Goal: Transaction & Acquisition: Obtain resource

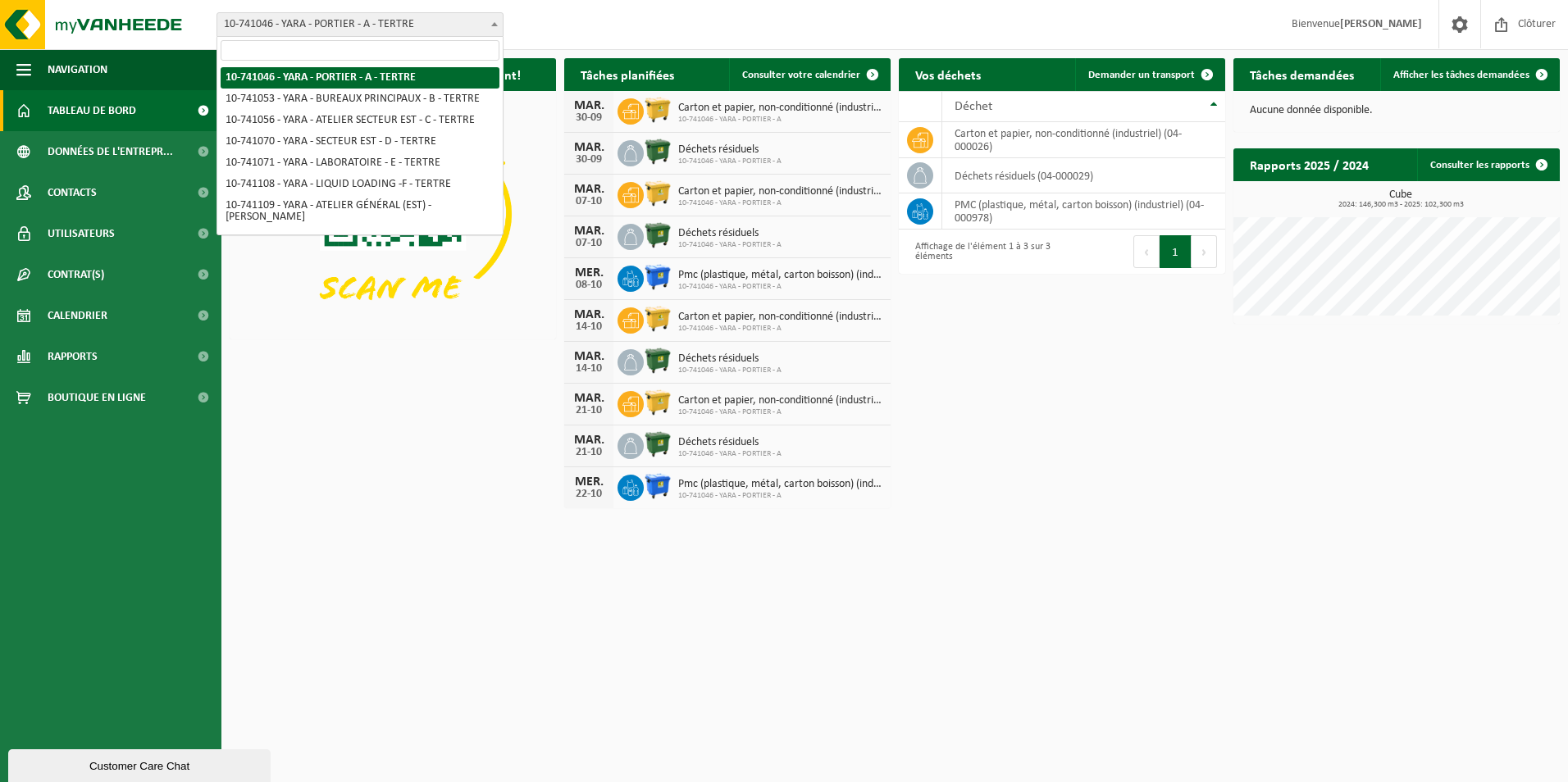
click at [498, 29] on span at bounding box center [494, 24] width 16 height 22
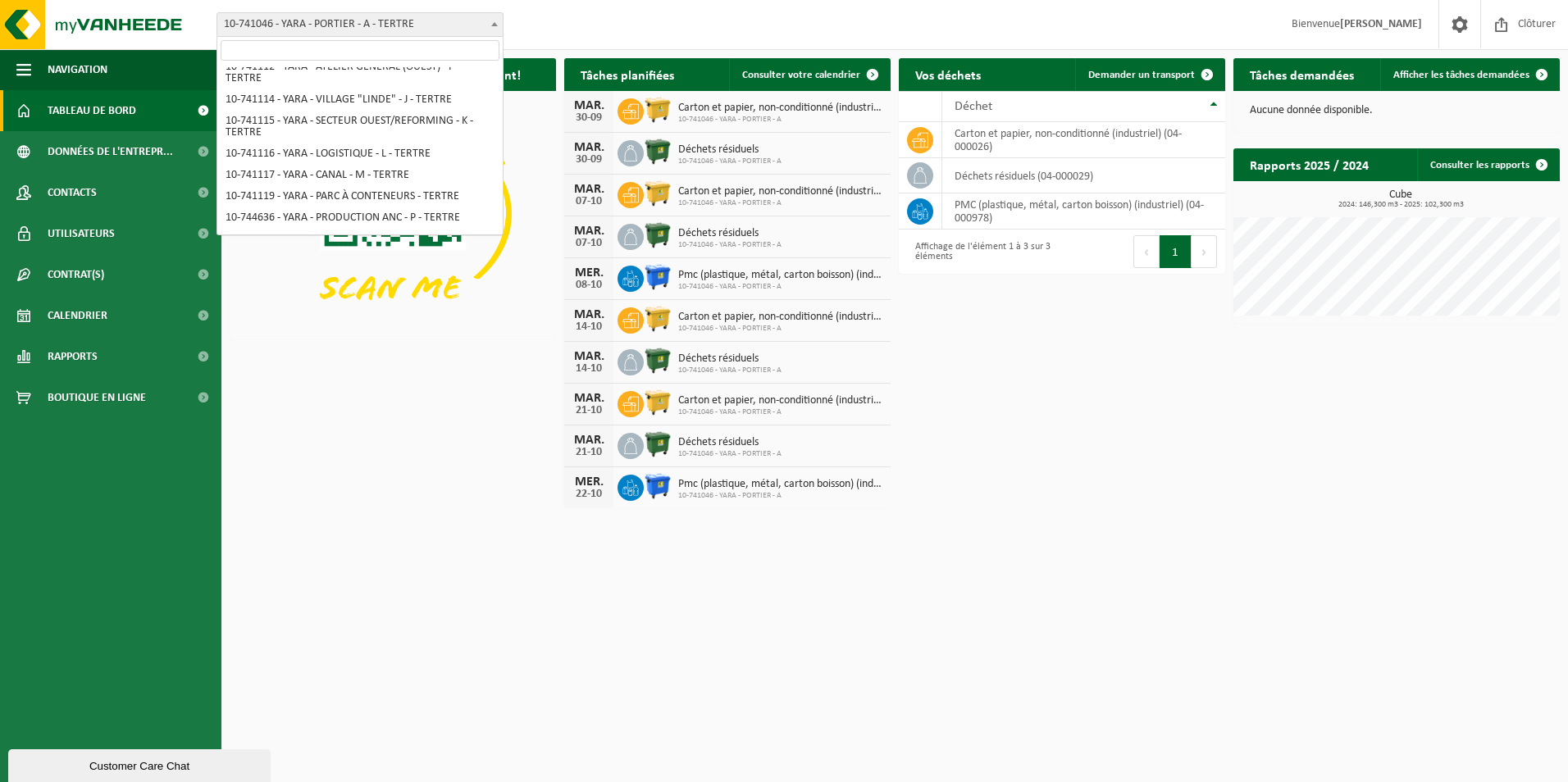
scroll to position [238, 0]
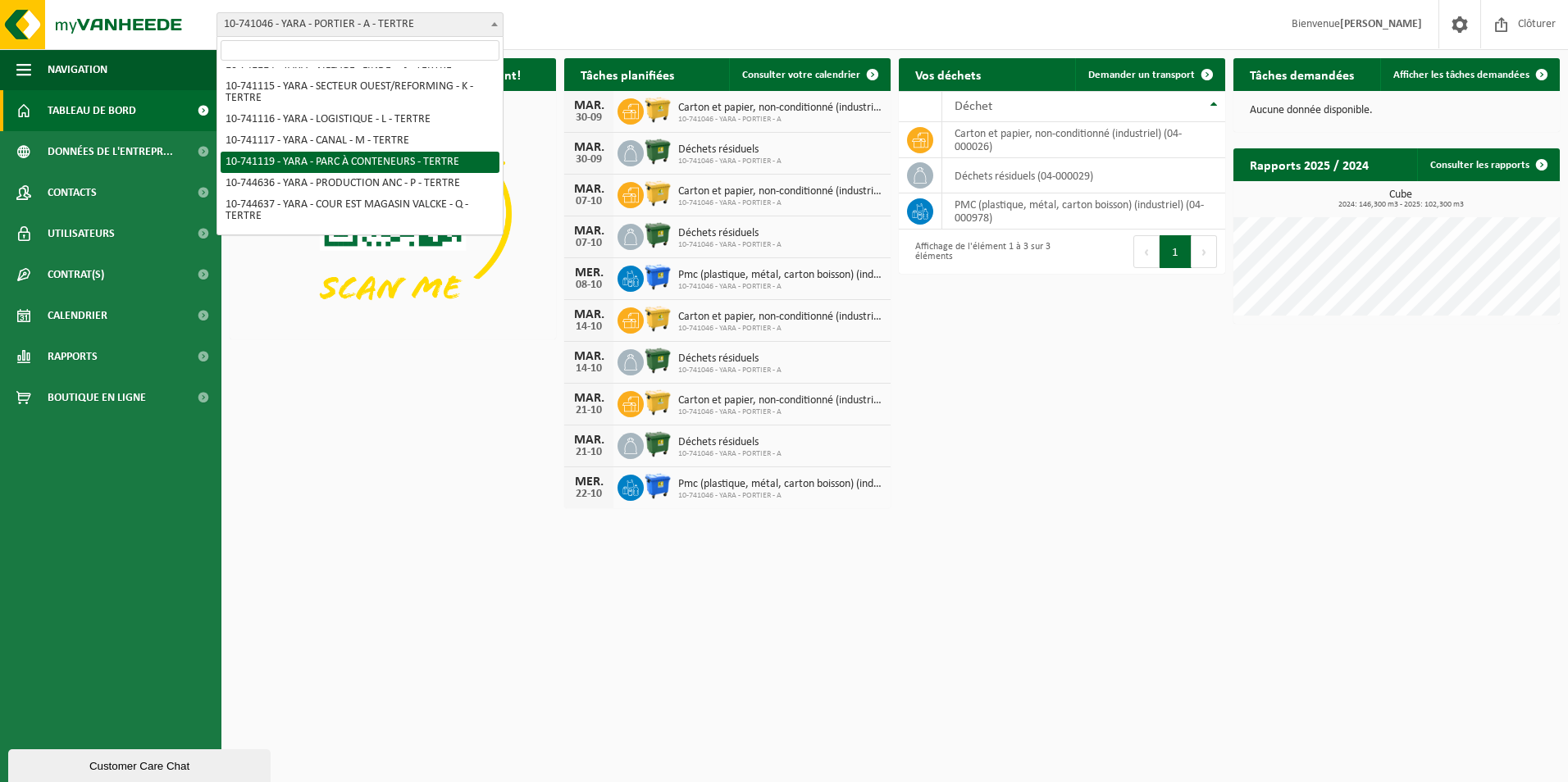
select select "4520"
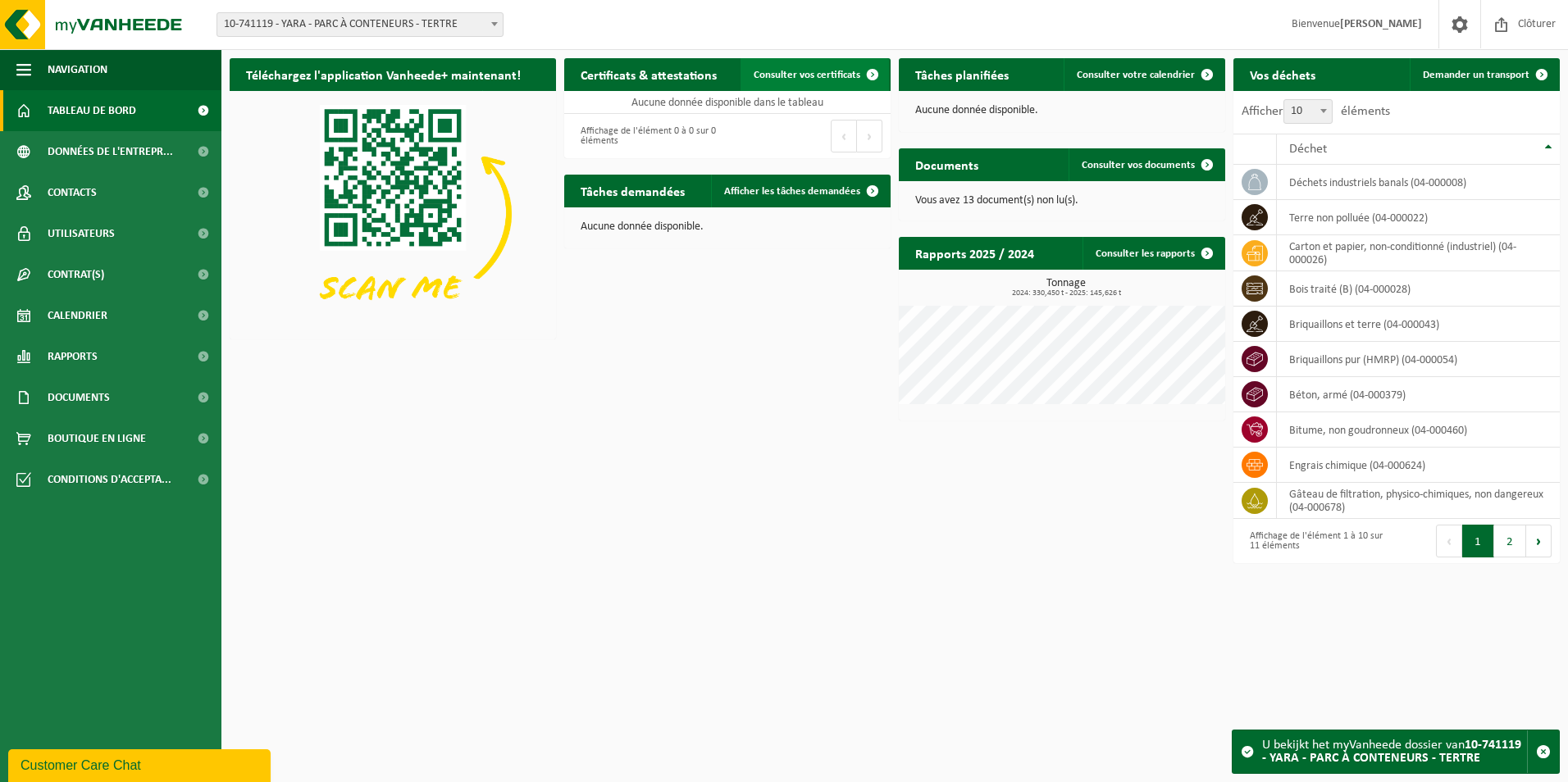
click at [816, 72] on span "Consulter vos certificats" at bounding box center [807, 75] width 106 height 11
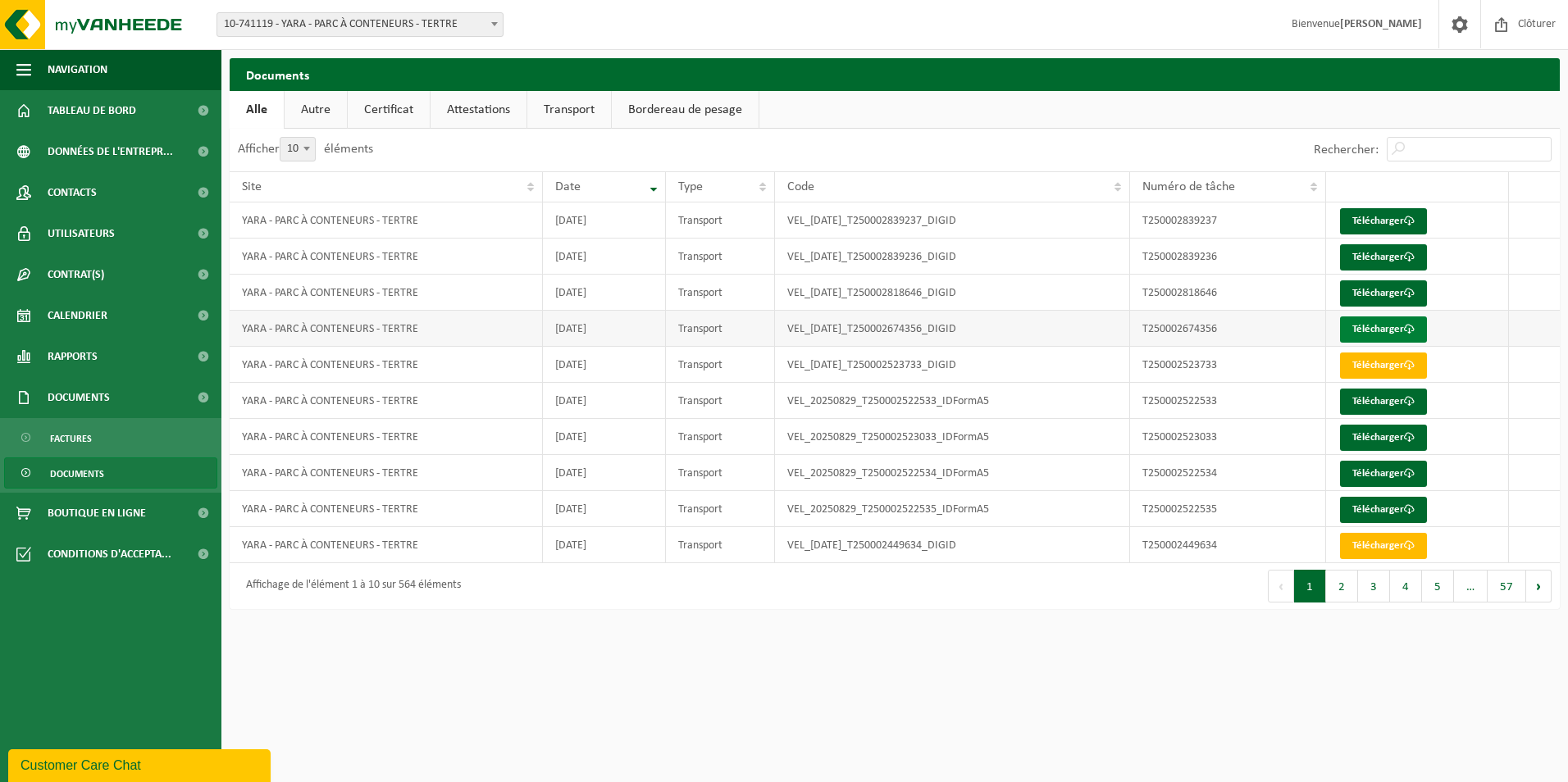
click at [1386, 328] on link "Télécharger" at bounding box center [1383, 329] width 87 height 26
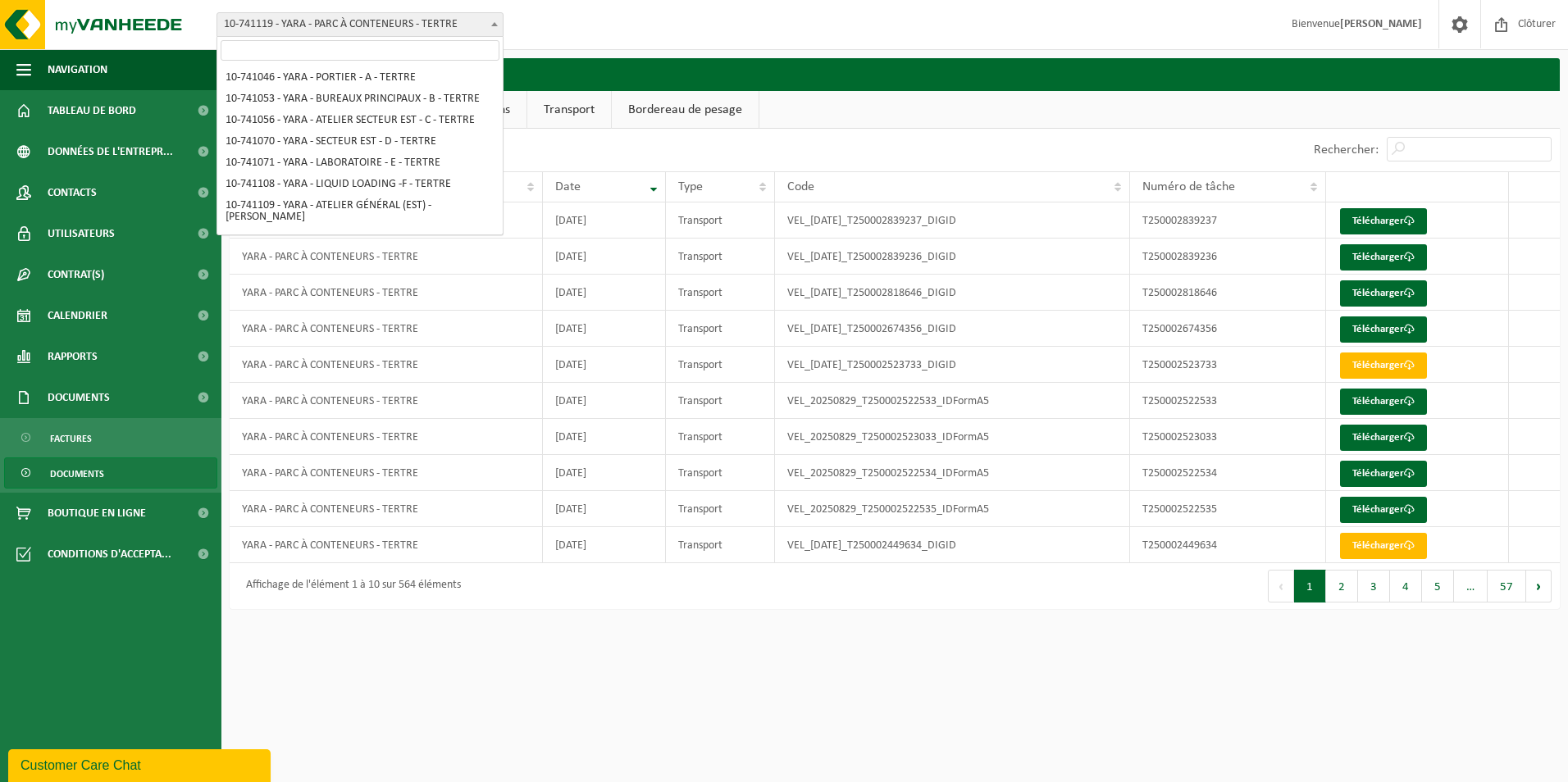
click at [499, 23] on span at bounding box center [494, 24] width 16 height 22
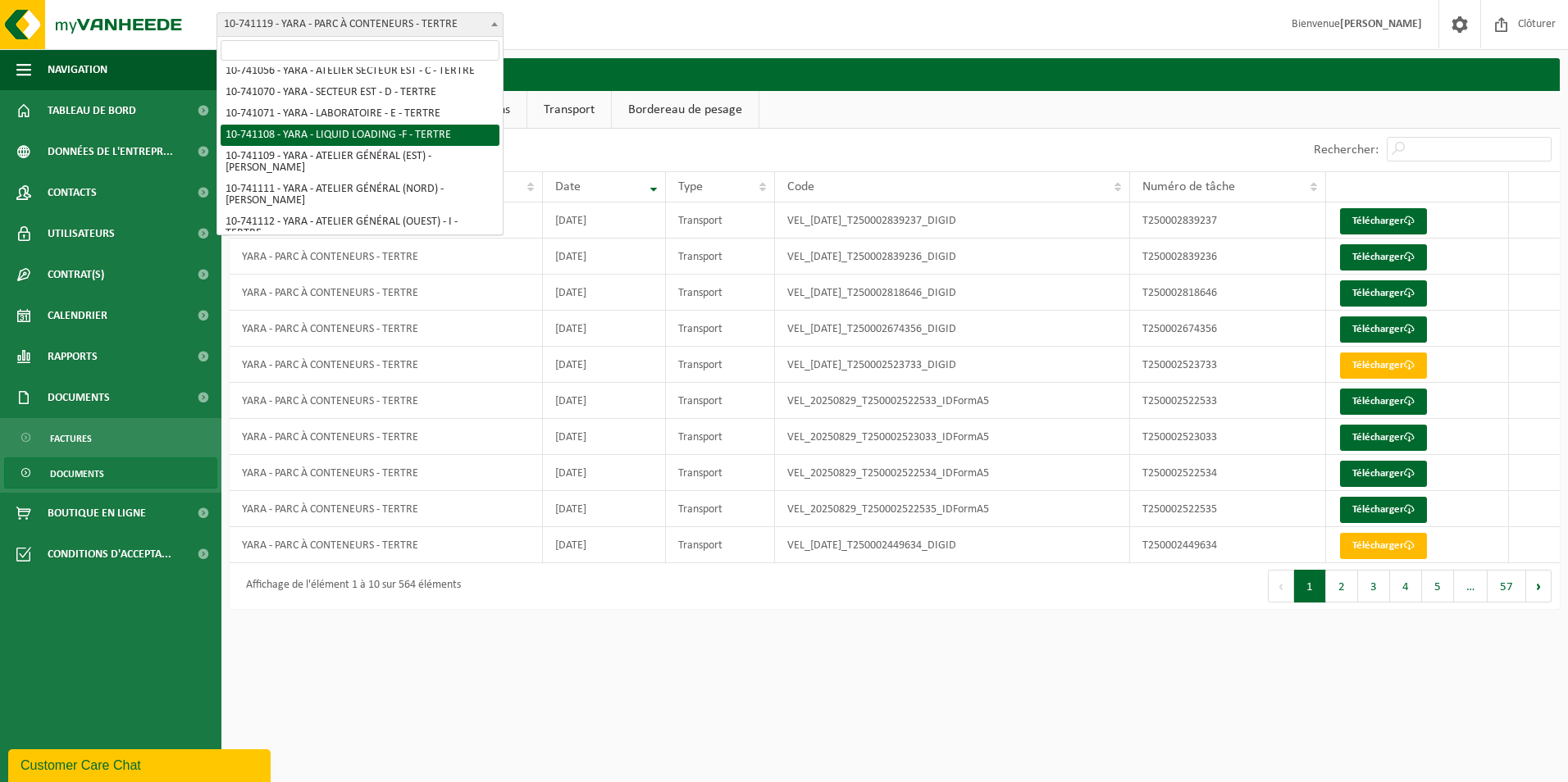
select select "4512"
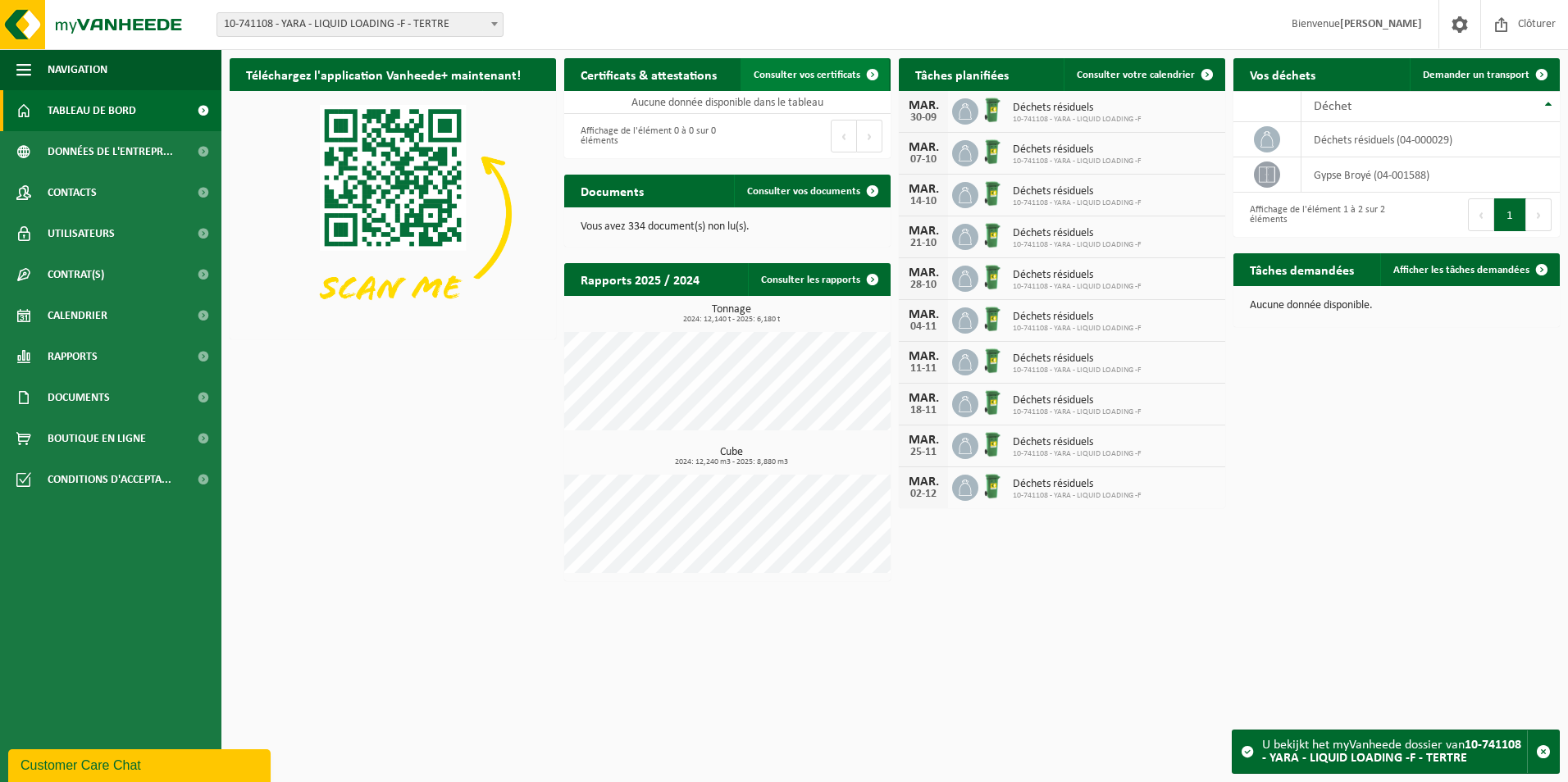
click at [807, 71] on span "Consulter vos certificats" at bounding box center [807, 75] width 106 height 11
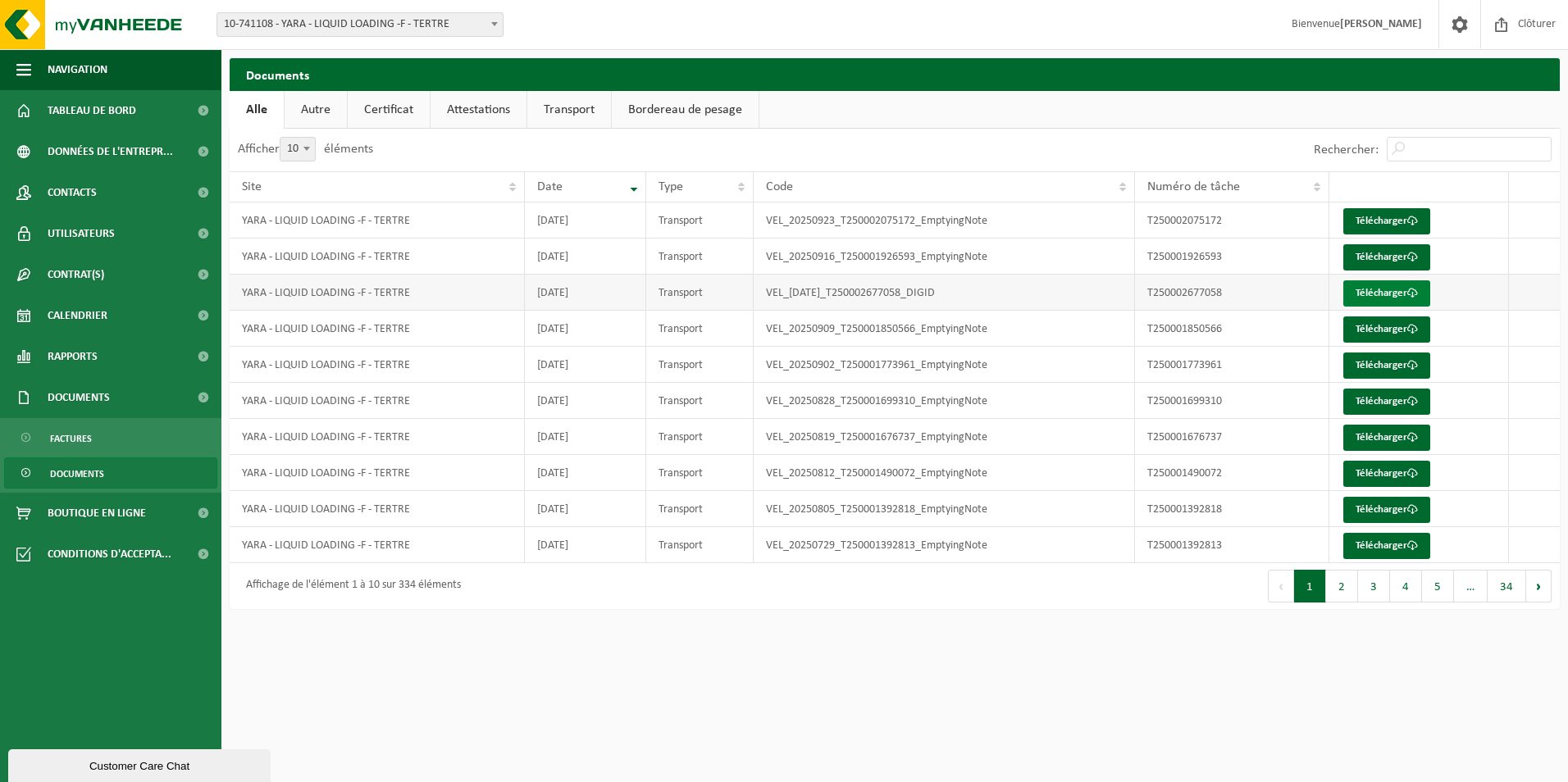
click at [1356, 296] on link "Télécharger" at bounding box center [1387, 293] width 87 height 26
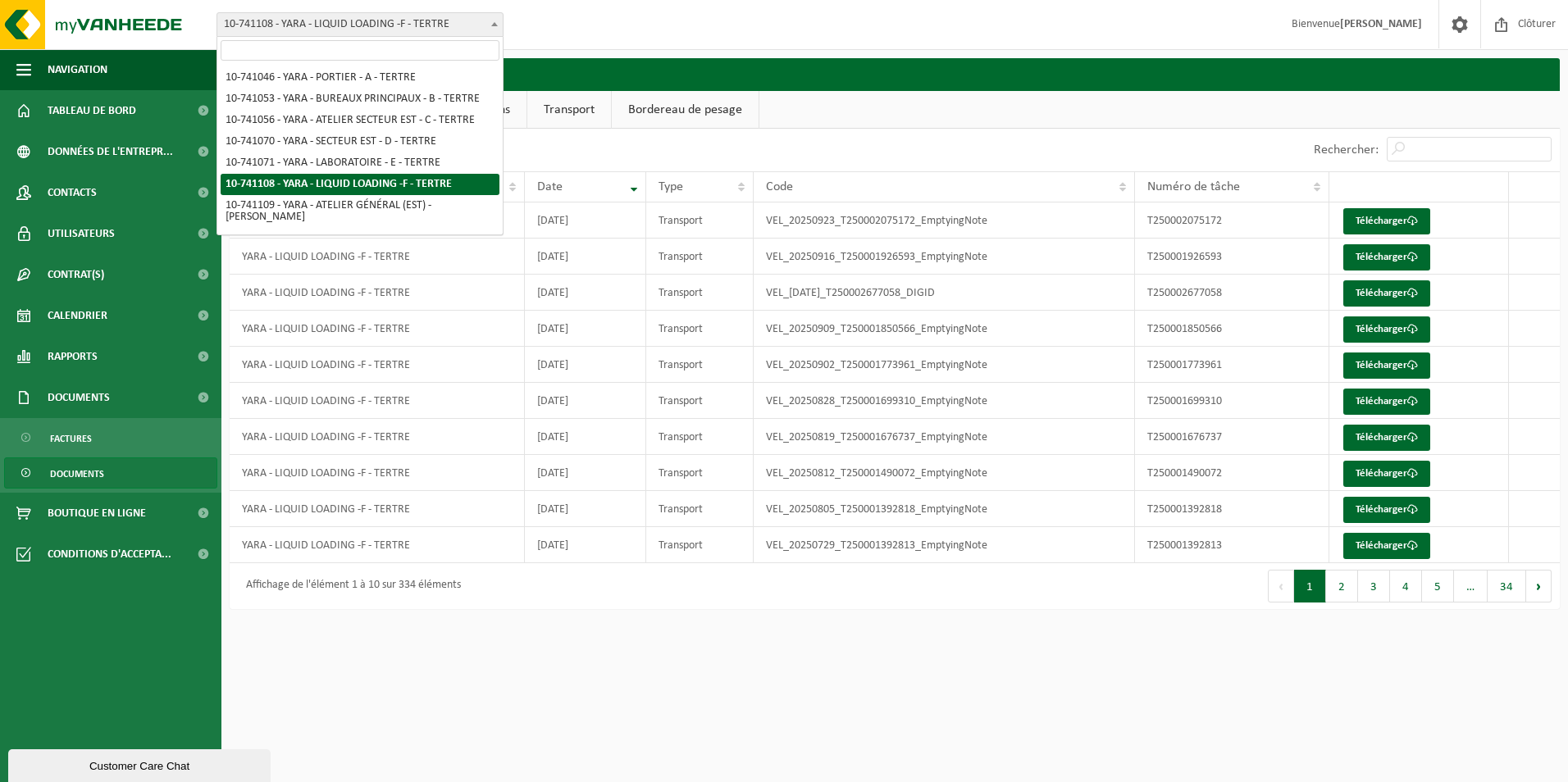
click at [493, 25] on b at bounding box center [493, 24] width 6 height 5
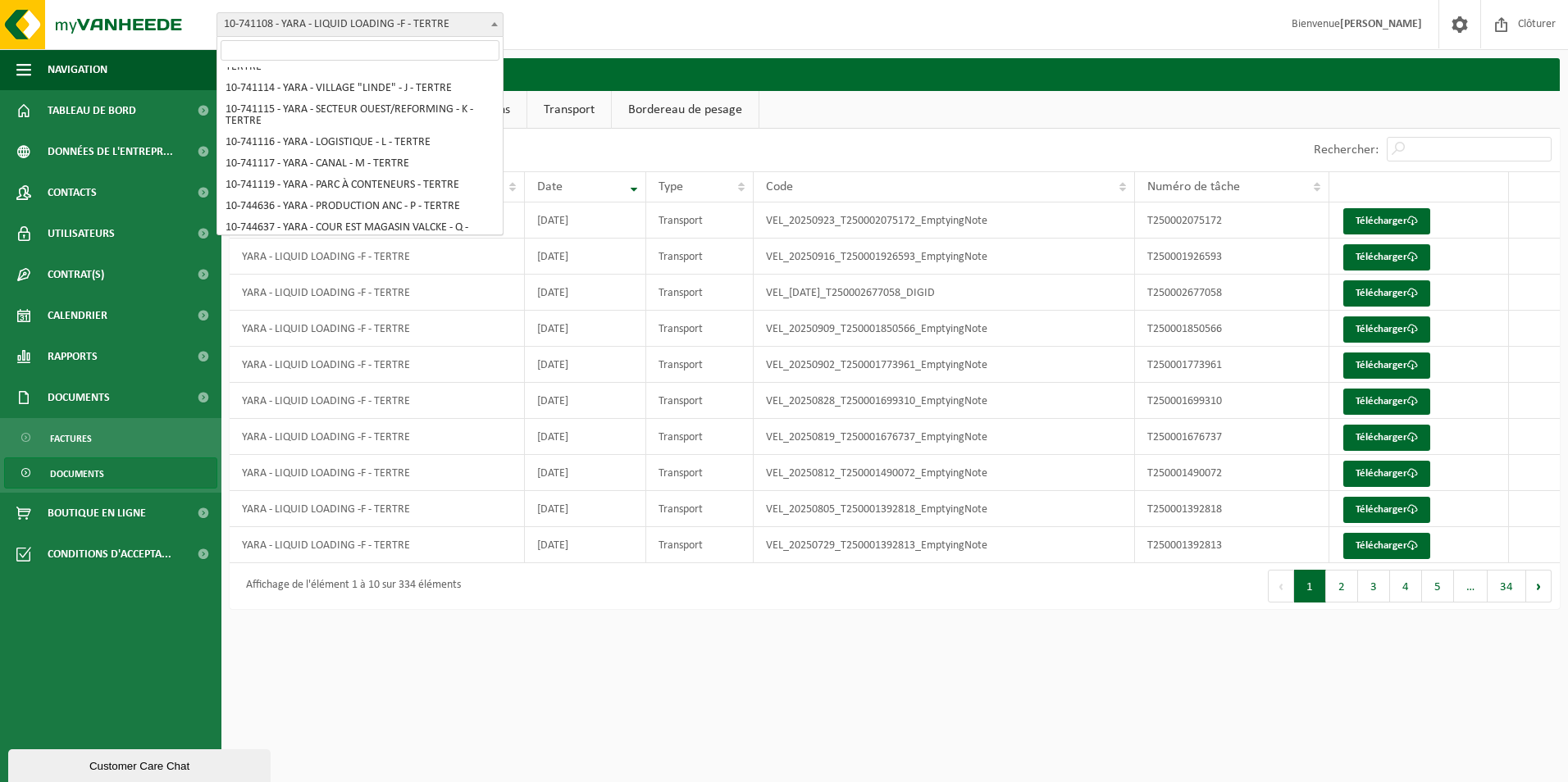
scroll to position [223, 0]
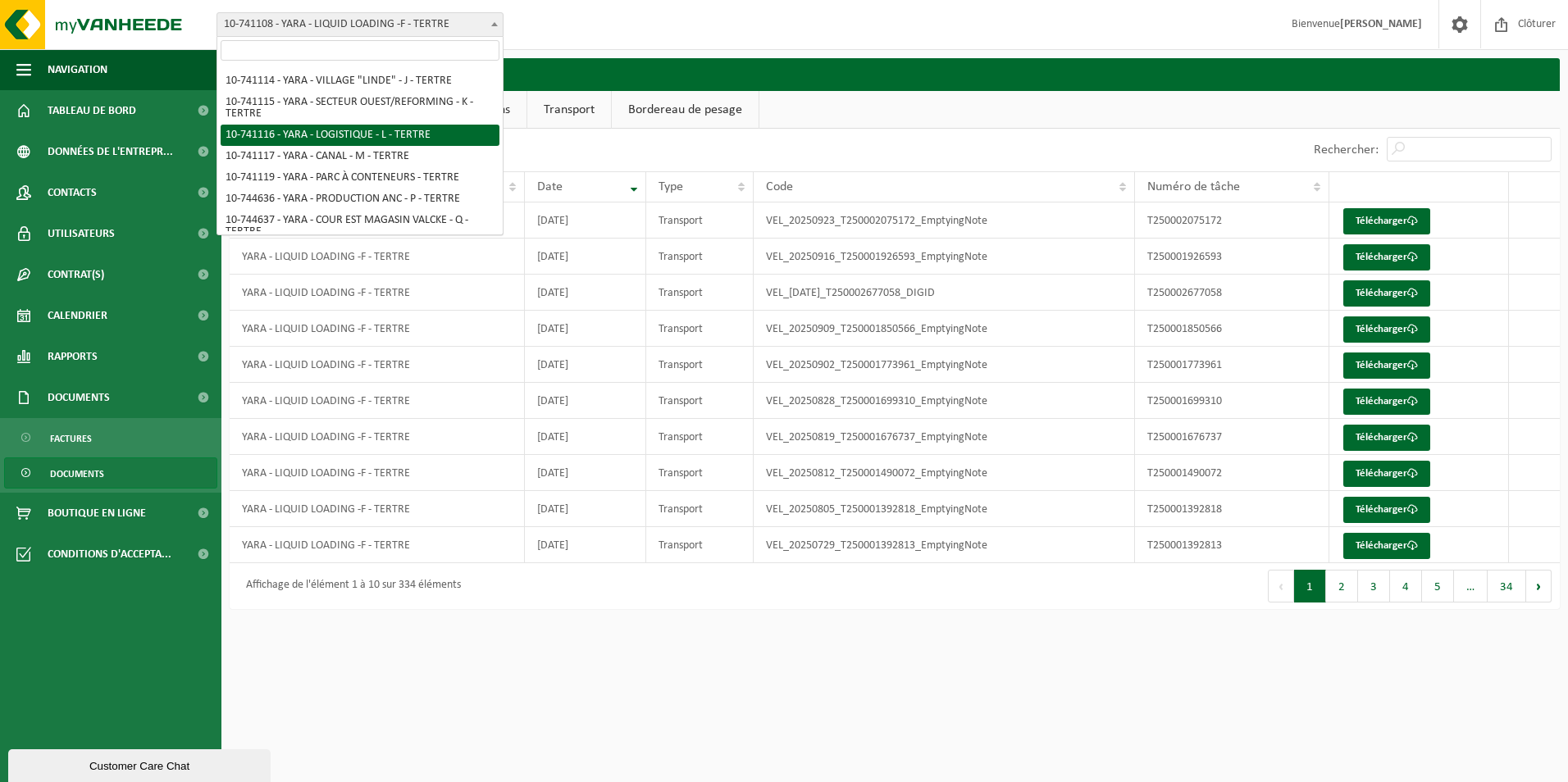
select select "4518"
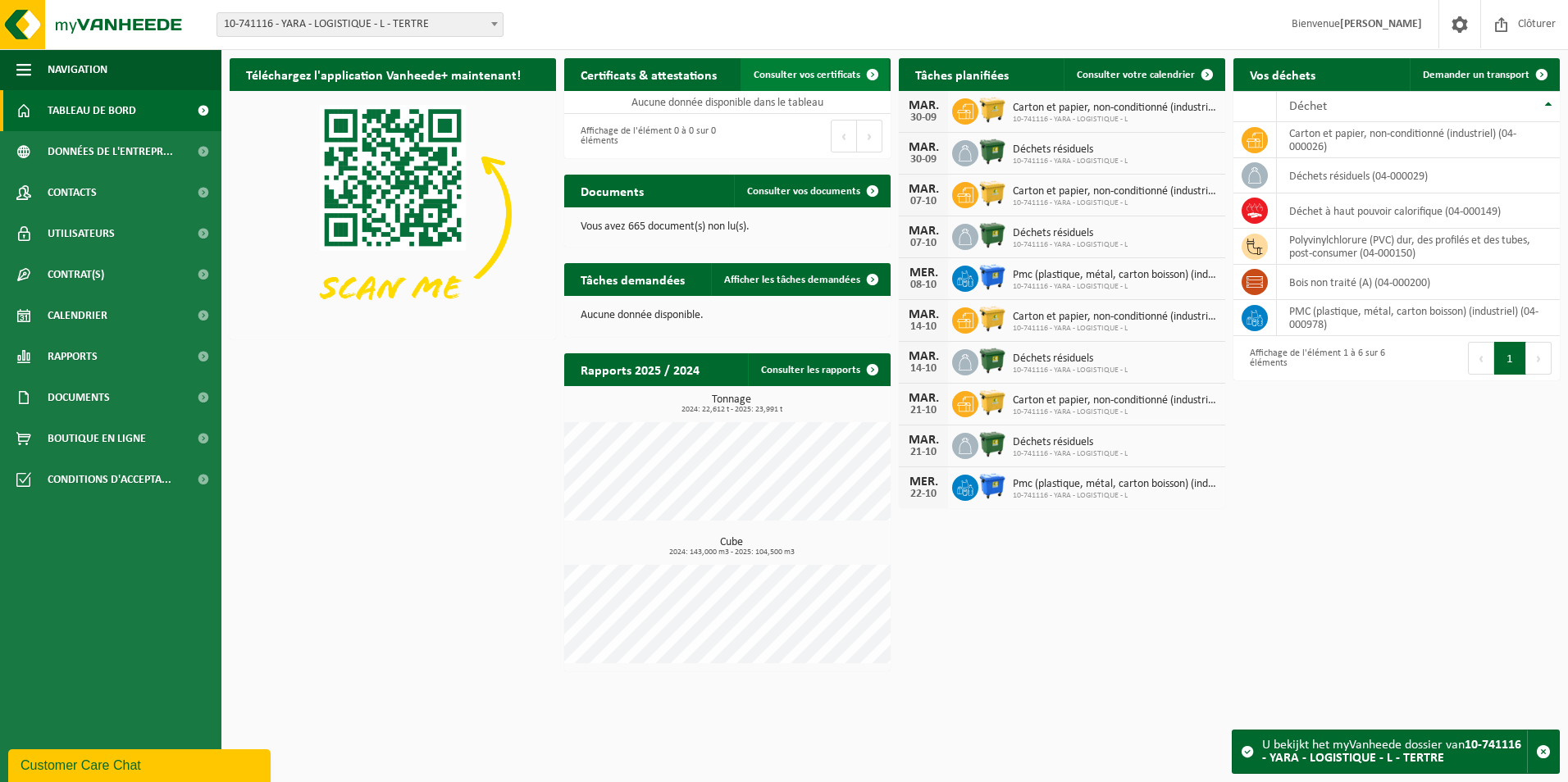
click at [784, 78] on span "Consulter vos certificats" at bounding box center [807, 75] width 106 height 11
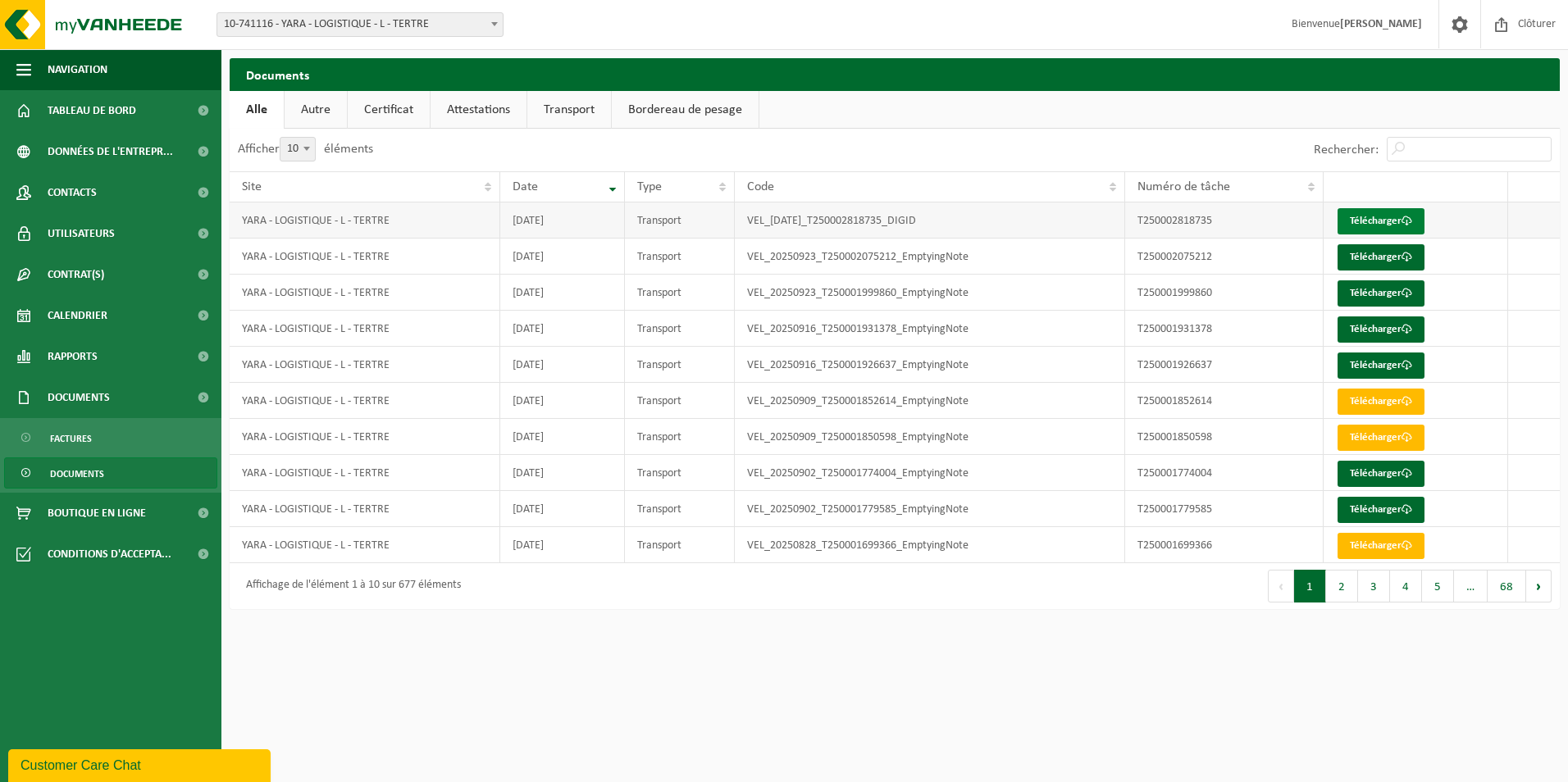
click at [1352, 221] on link "Télécharger" at bounding box center [1380, 221] width 87 height 26
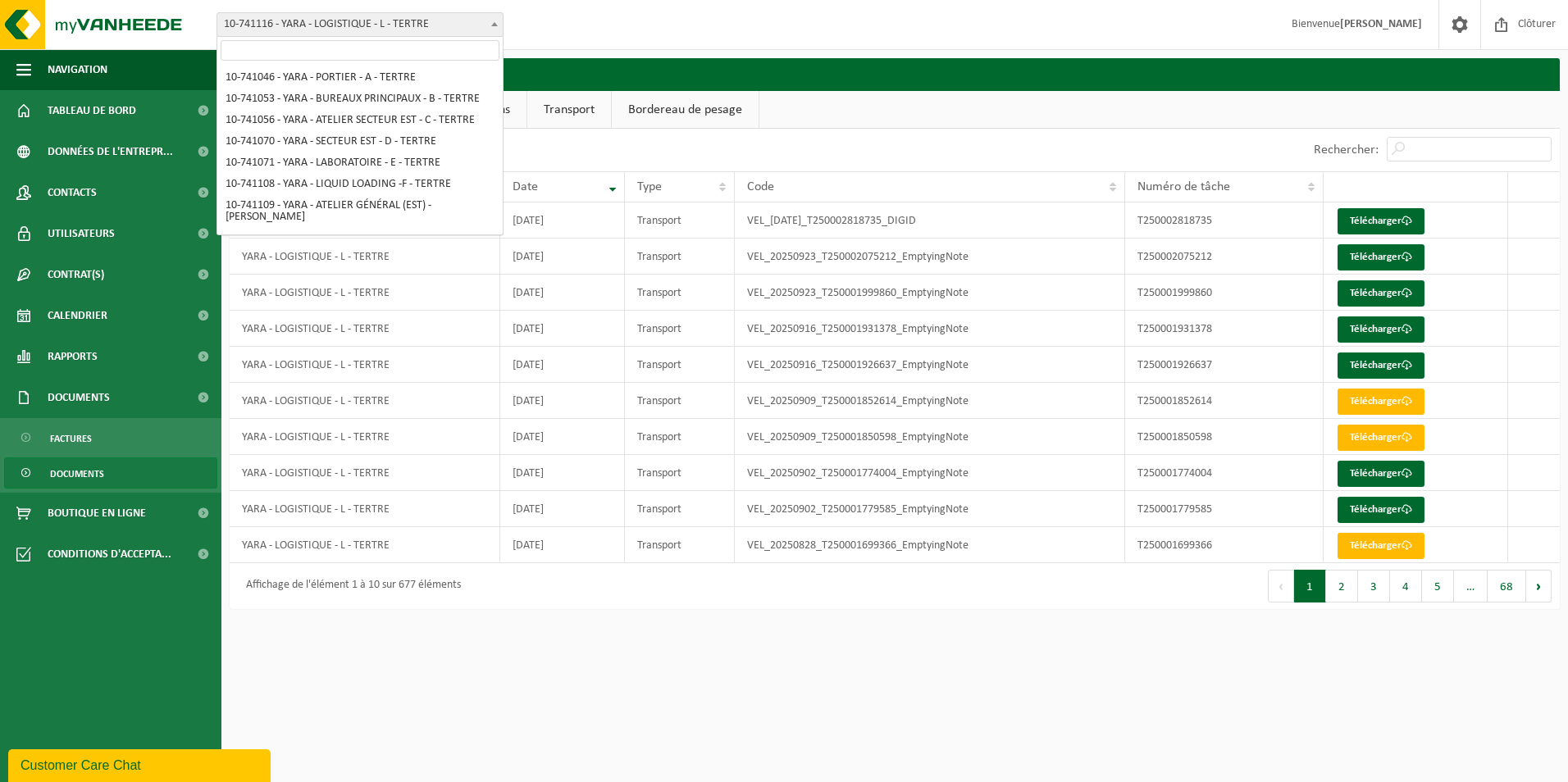
click at [492, 26] on span at bounding box center [494, 24] width 16 height 22
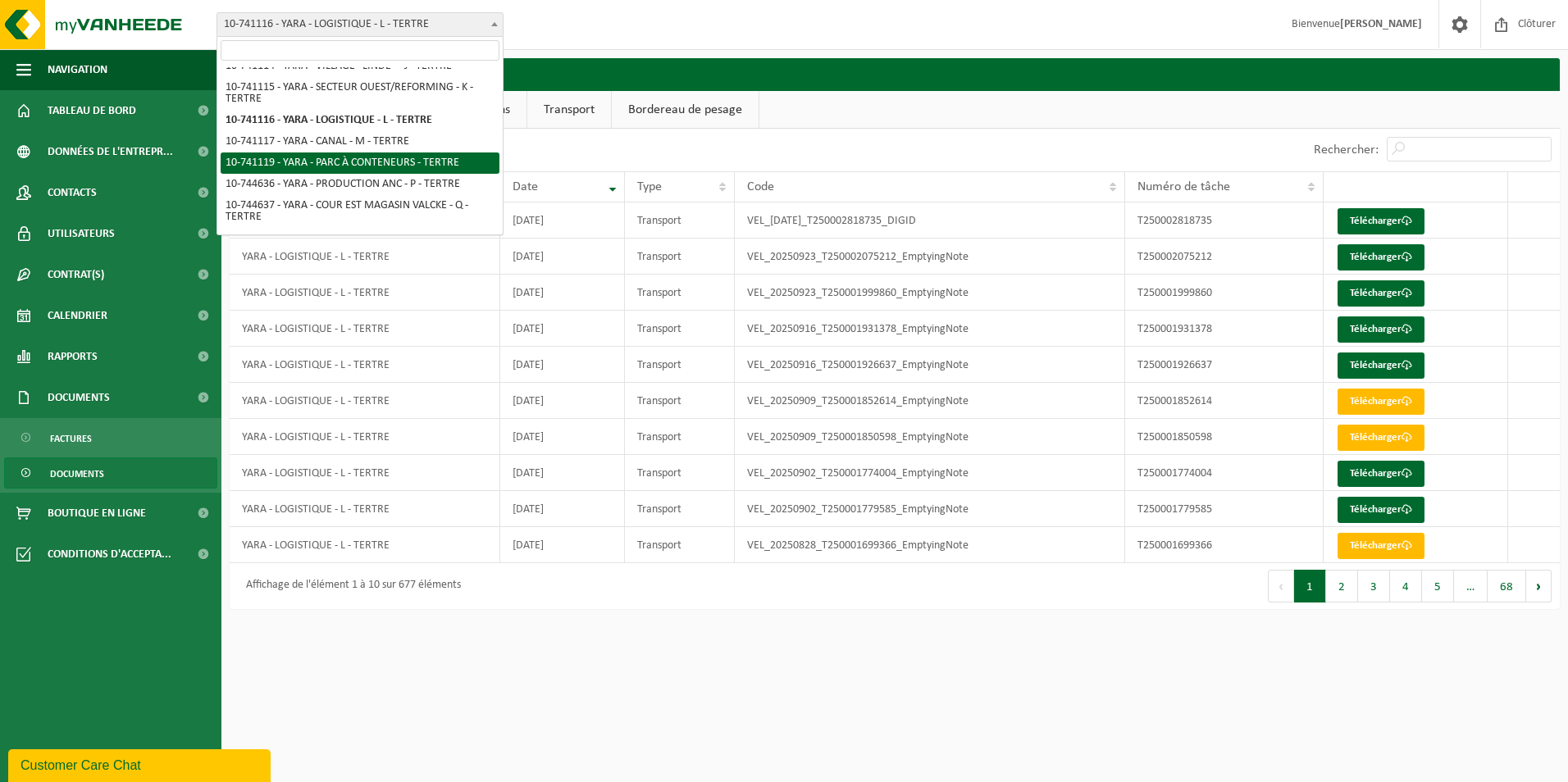
select select "4520"
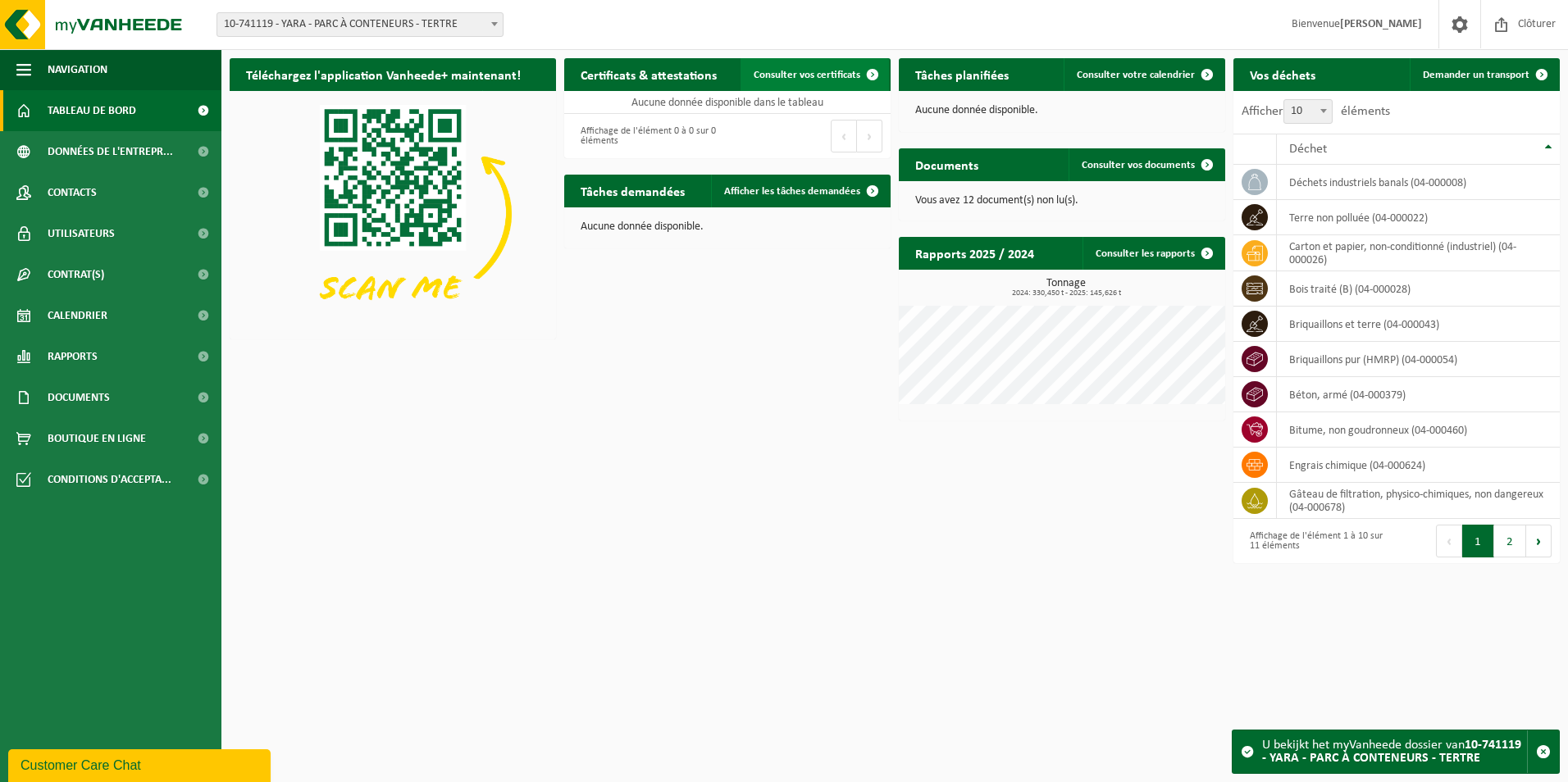
click at [809, 76] on span "Consulter vos certificats" at bounding box center [807, 75] width 106 height 11
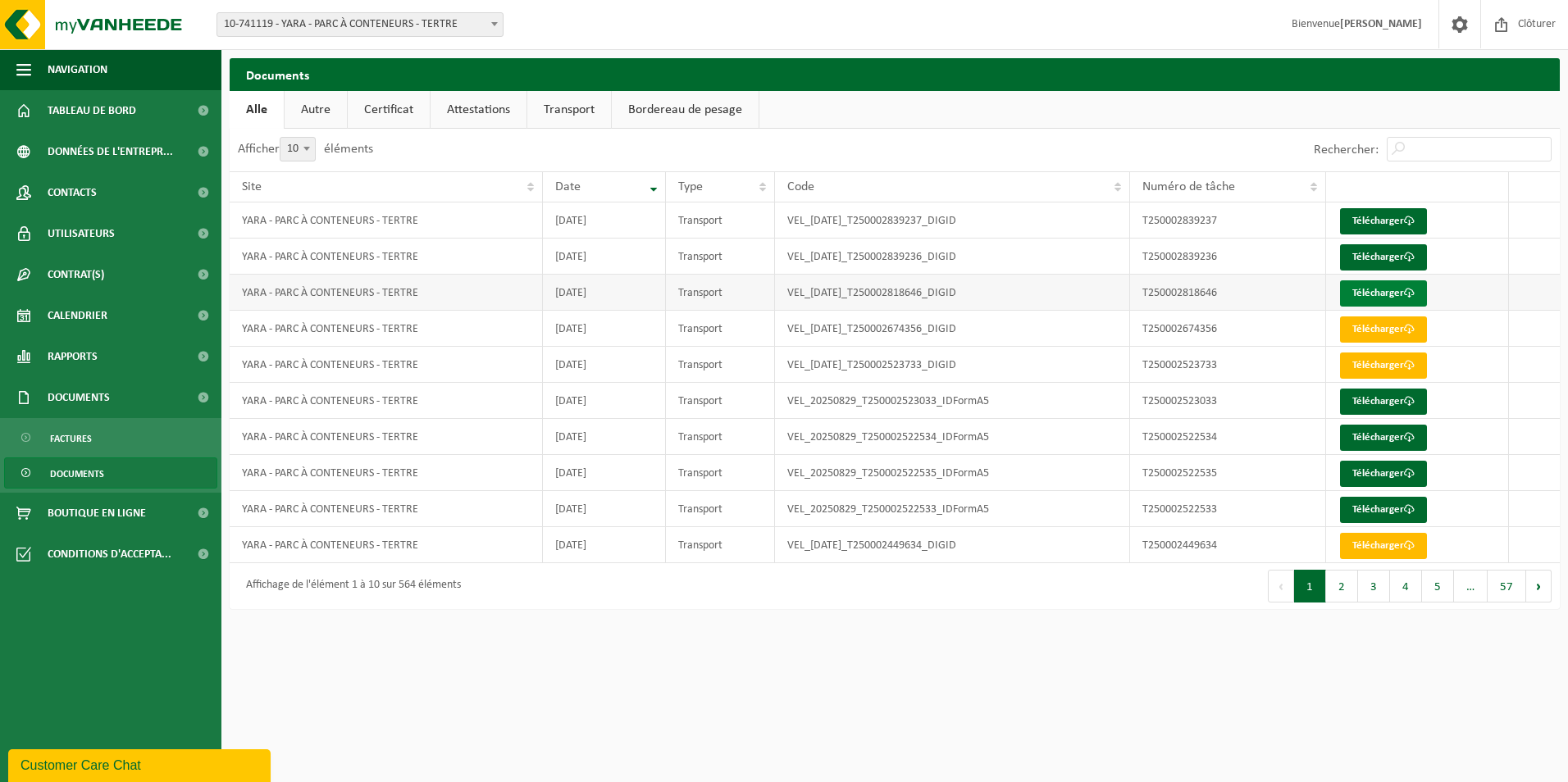
click at [1390, 298] on link "Télécharger" at bounding box center [1383, 293] width 87 height 26
click at [1370, 253] on link "Télécharger" at bounding box center [1383, 257] width 87 height 26
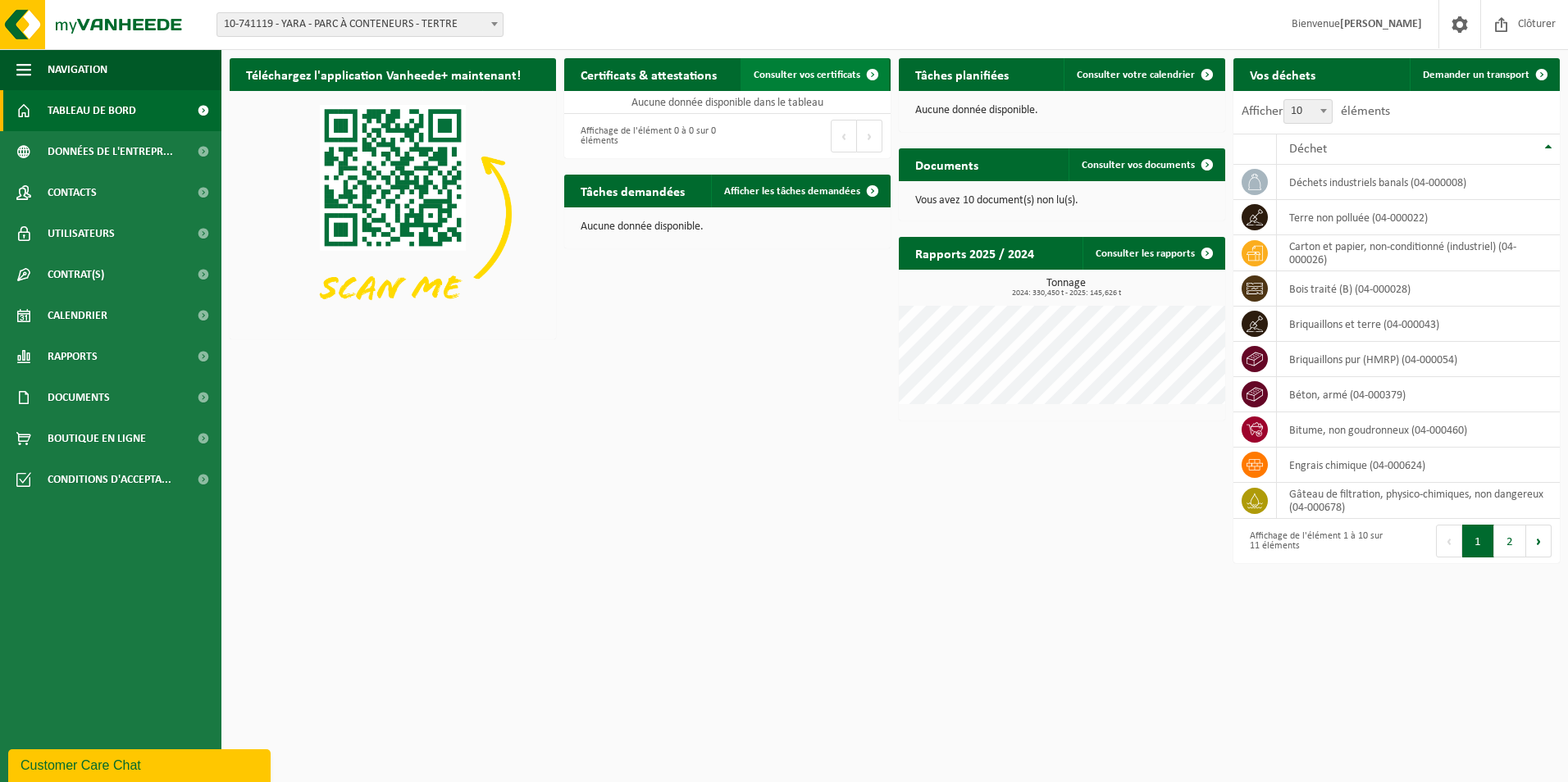
click at [780, 70] on span "Consulter vos certificats" at bounding box center [807, 75] width 106 height 11
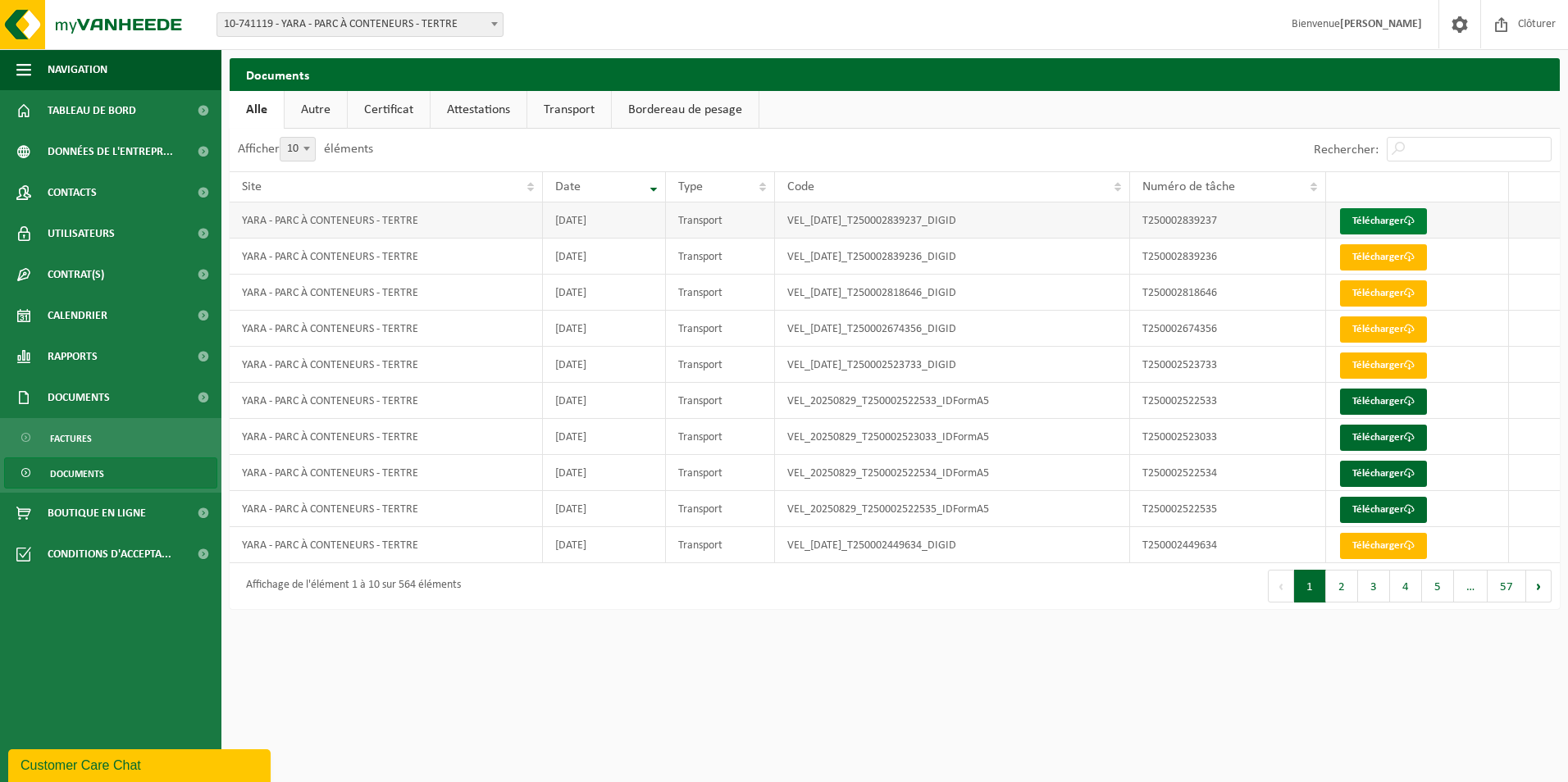
click at [1379, 221] on link "Télécharger" at bounding box center [1383, 221] width 87 height 26
